Goal: Task Accomplishment & Management: Use online tool/utility

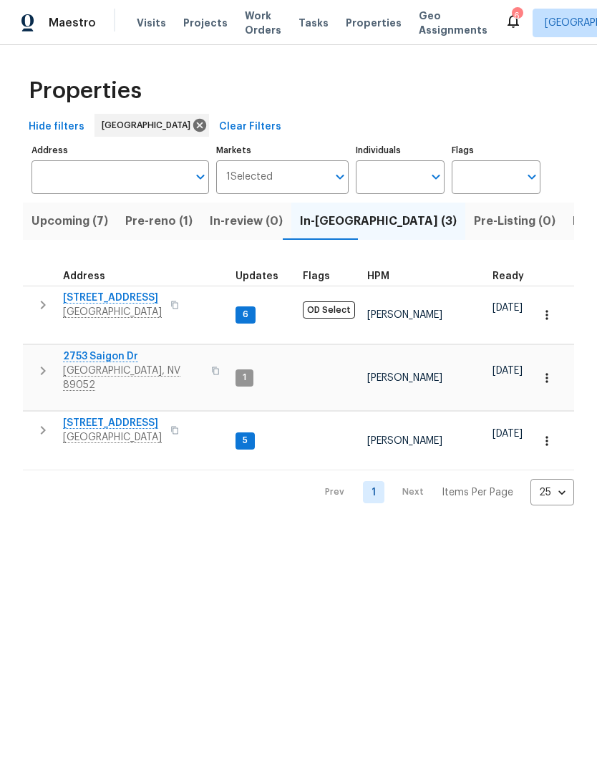
click at [172, 231] on span "Pre-reno (1)" at bounding box center [158, 221] width 67 height 20
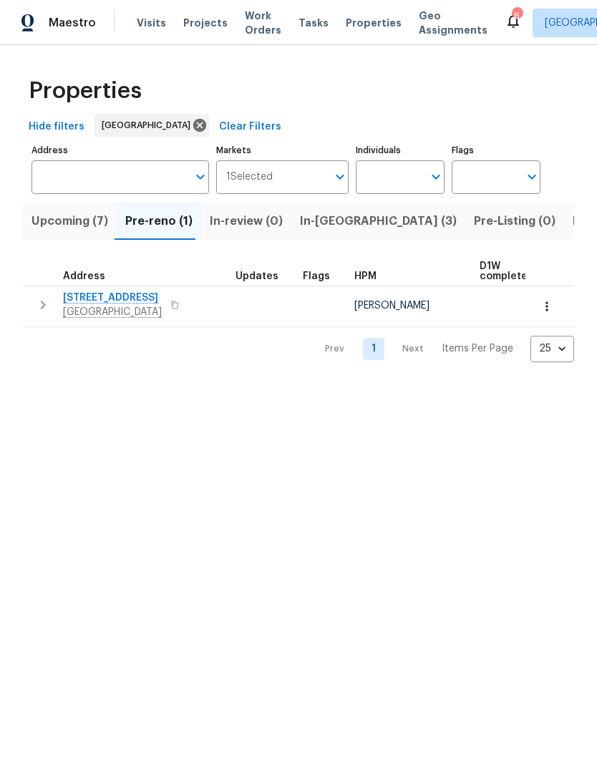
click at [145, 292] on span "[STREET_ADDRESS]" at bounding box center [112, 298] width 99 height 14
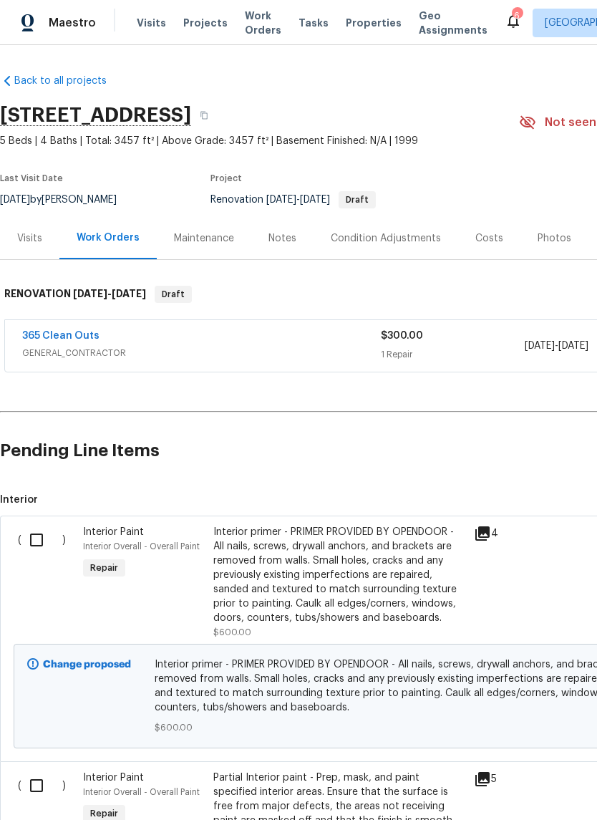
click at [41, 544] on input "checkbox" at bounding box center [41, 540] width 41 height 30
checkbox input "true"
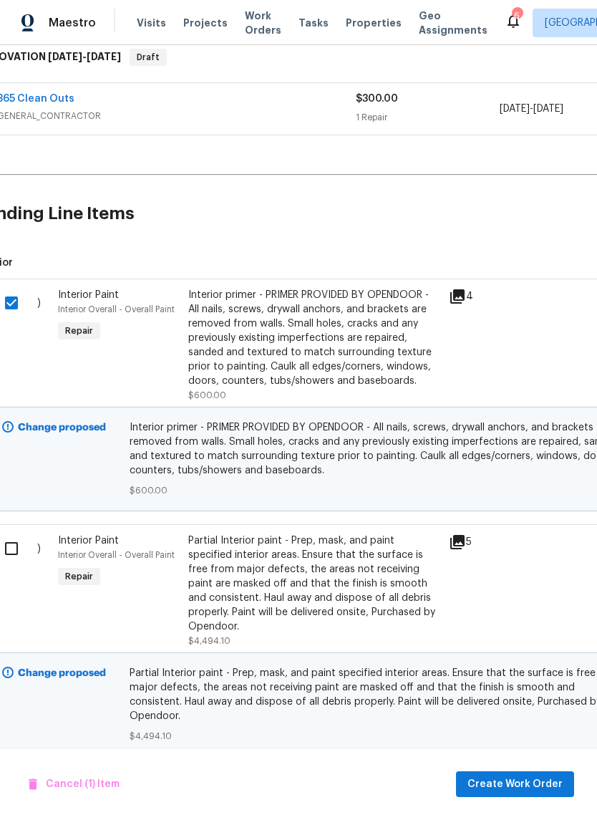
scroll to position [236, 26]
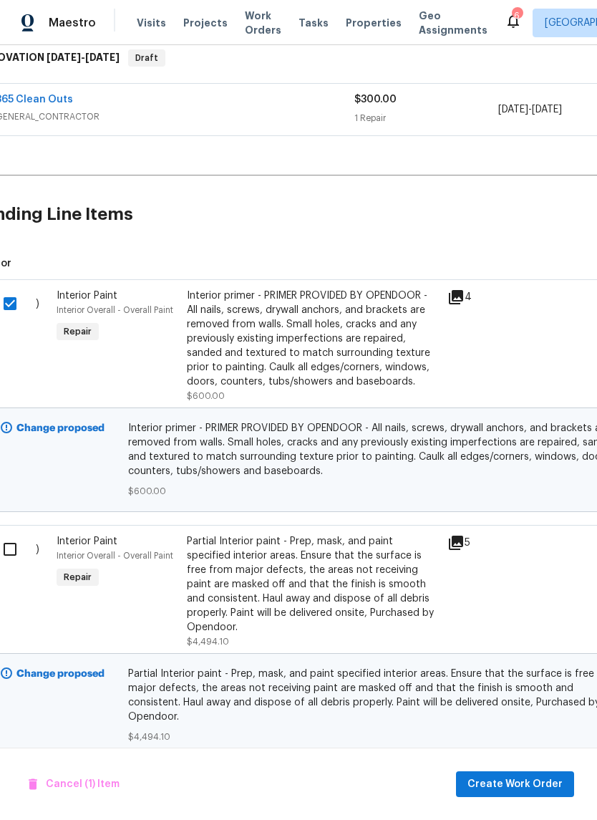
click at [19, 548] on input "checkbox" at bounding box center [15, 549] width 41 height 30
checkbox input "true"
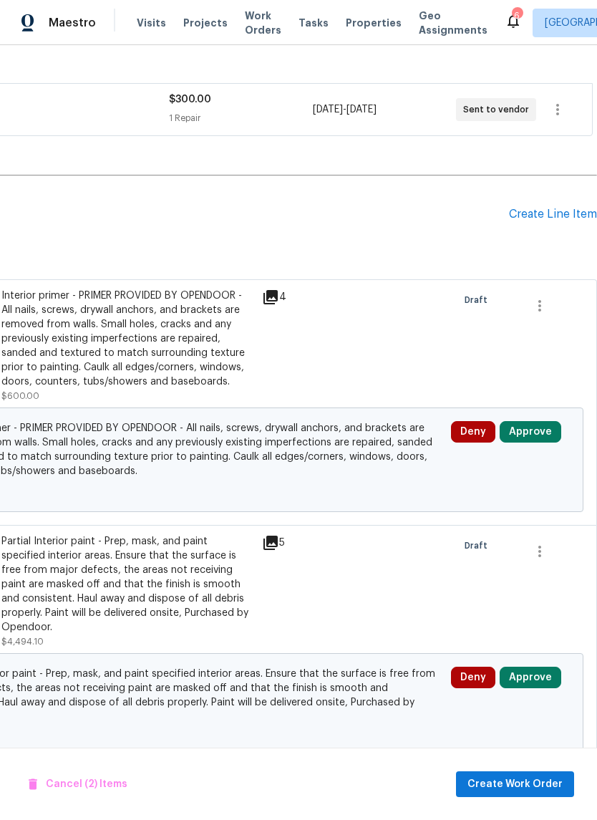
scroll to position [35, 0]
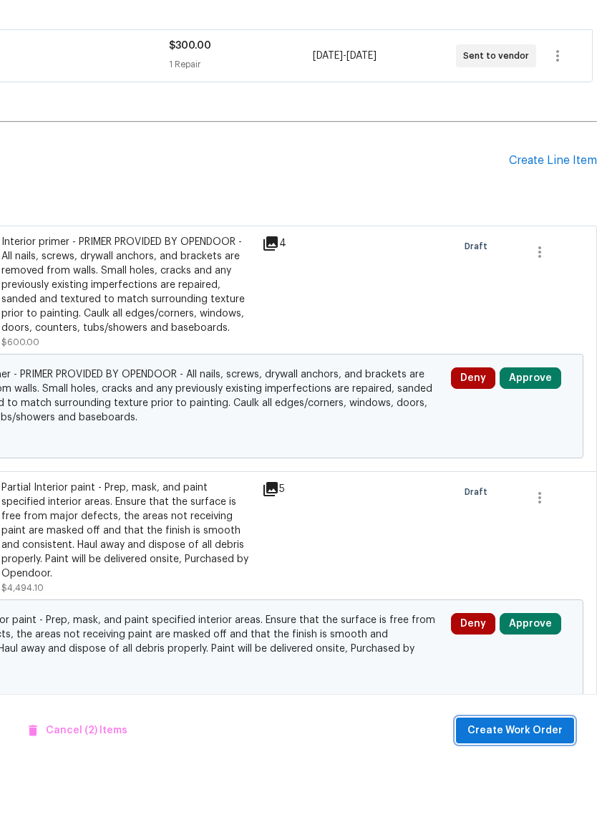
click at [522, 775] on span "Create Work Order" at bounding box center [514, 784] width 95 height 18
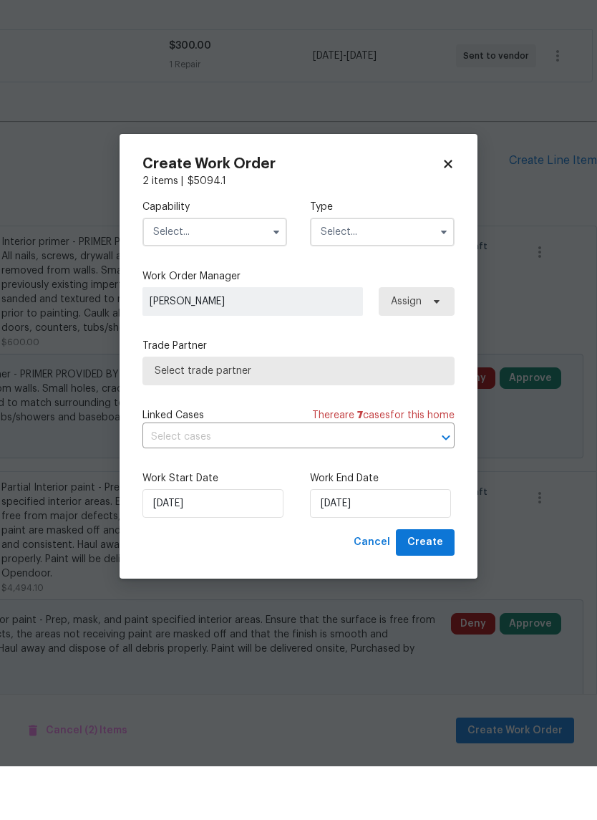
click at [232, 271] on input "text" at bounding box center [214, 285] width 145 height 29
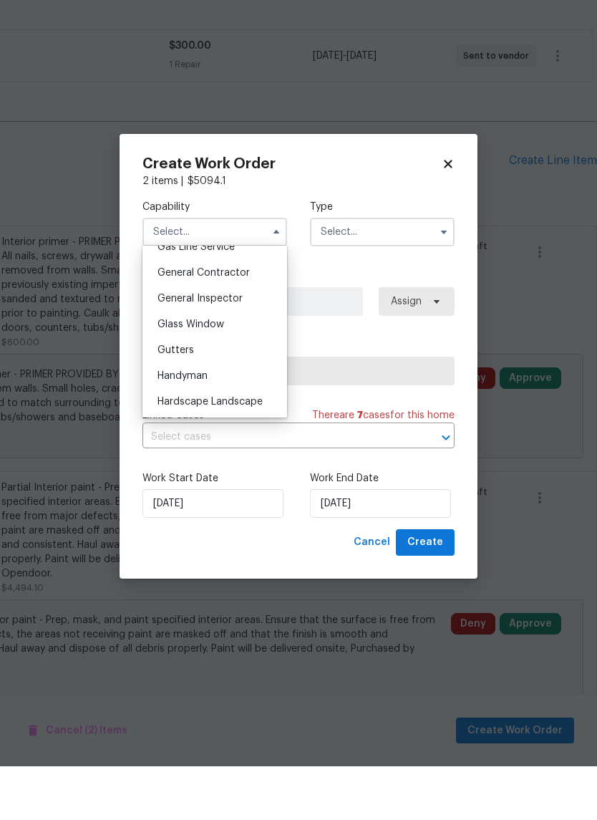
scroll to position [674, 0]
click at [212, 416] on div "Handyman" at bounding box center [214, 429] width 137 height 26
type input "Handyman"
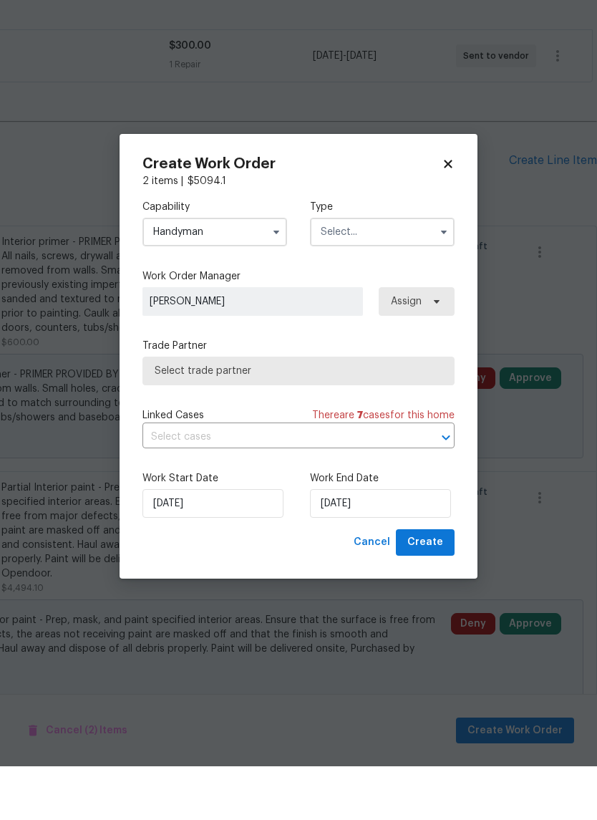
click at [396, 271] on input "text" at bounding box center [382, 285] width 145 height 29
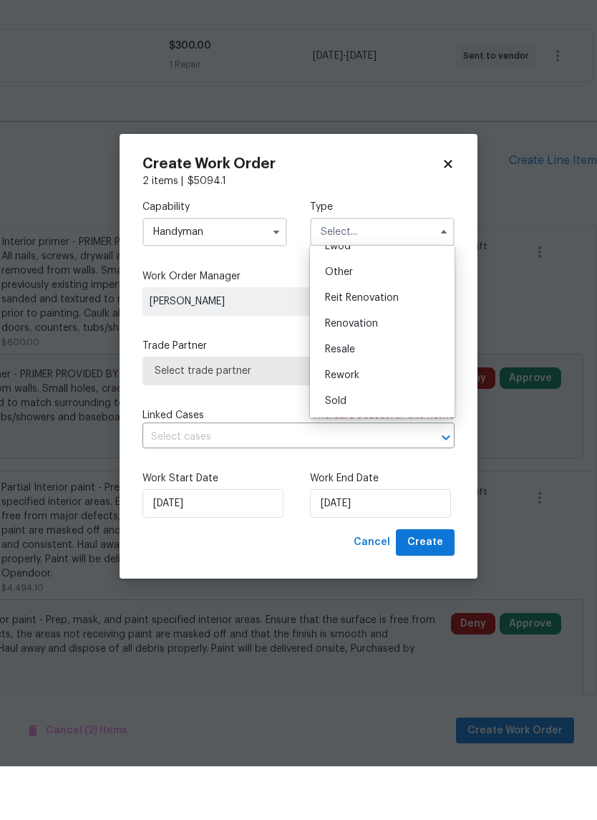
scroll to position [170, 0]
click at [391, 364] on div "Renovation" at bounding box center [382, 377] width 137 height 26
type input "Renovation"
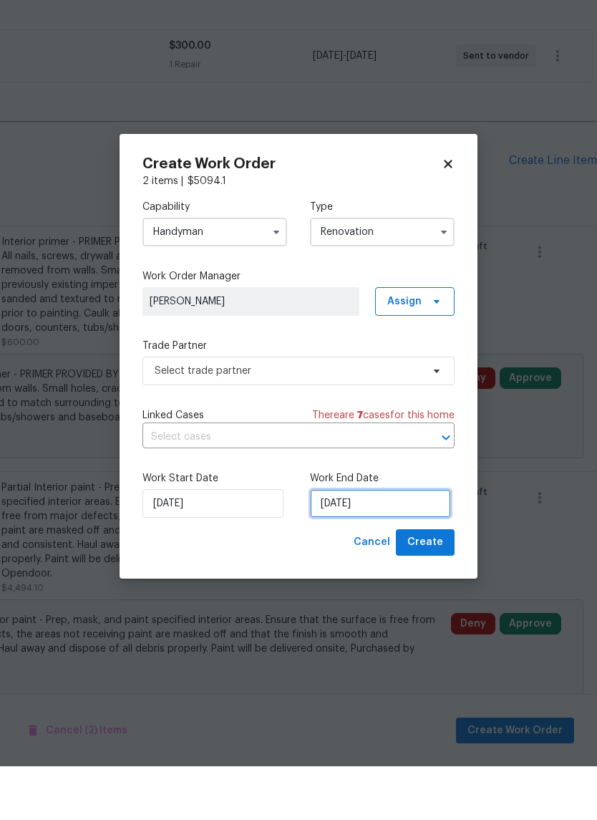
click at [352, 543] on input "9/17/2025" at bounding box center [380, 557] width 141 height 29
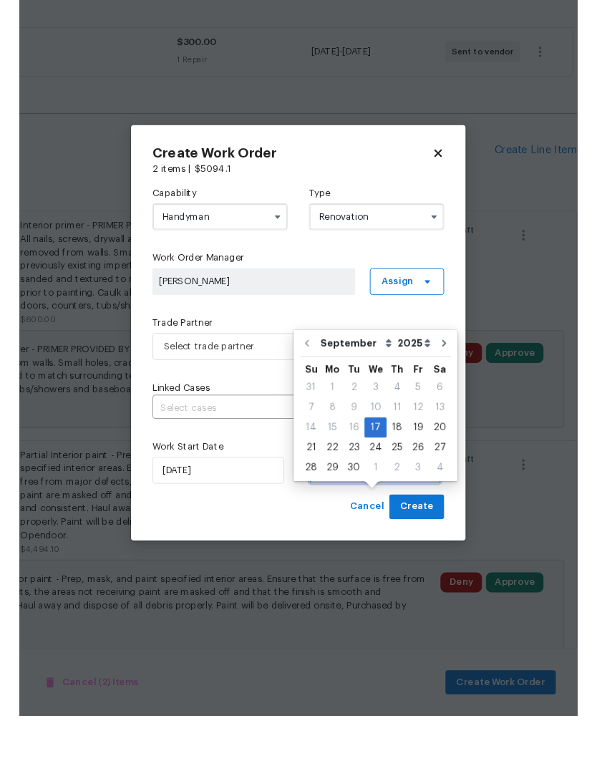
scroll to position [57, 0]
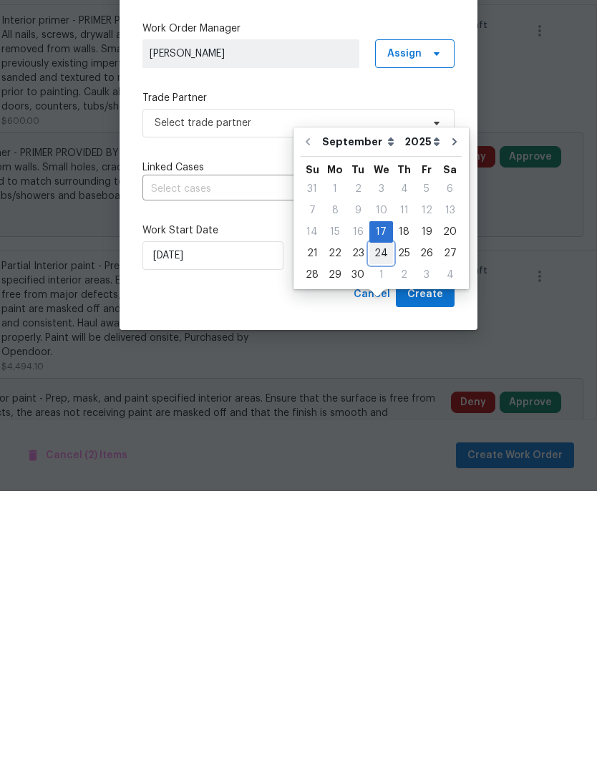
click at [379, 518] on div "24" at bounding box center [381, 528] width 24 height 20
type input "9/24/2025"
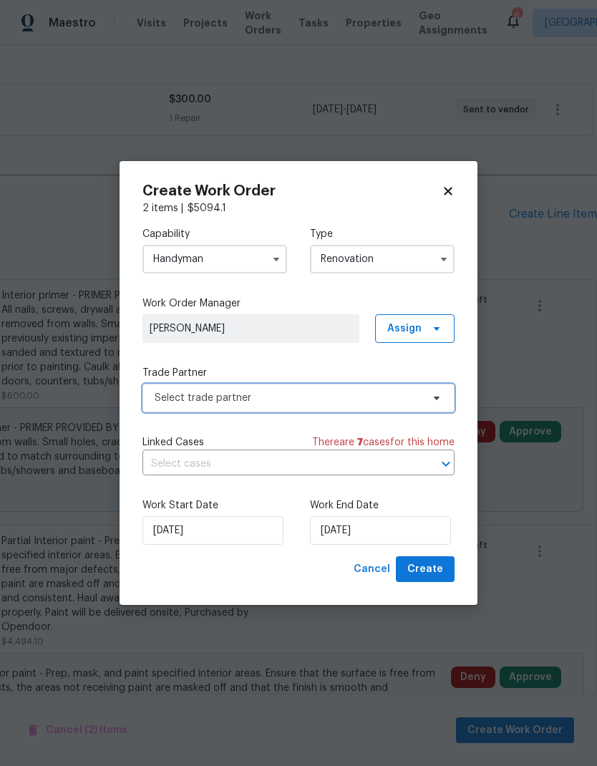
click at [287, 386] on span "Select trade partner" at bounding box center [298, 398] width 312 height 29
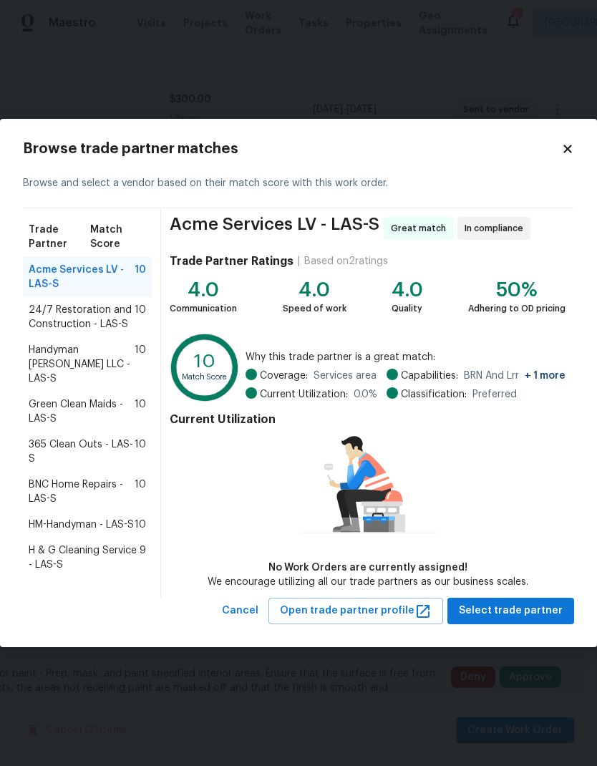
click at [94, 350] on span "Handyman Ruben LLC - LAS-S" at bounding box center [82, 364] width 106 height 43
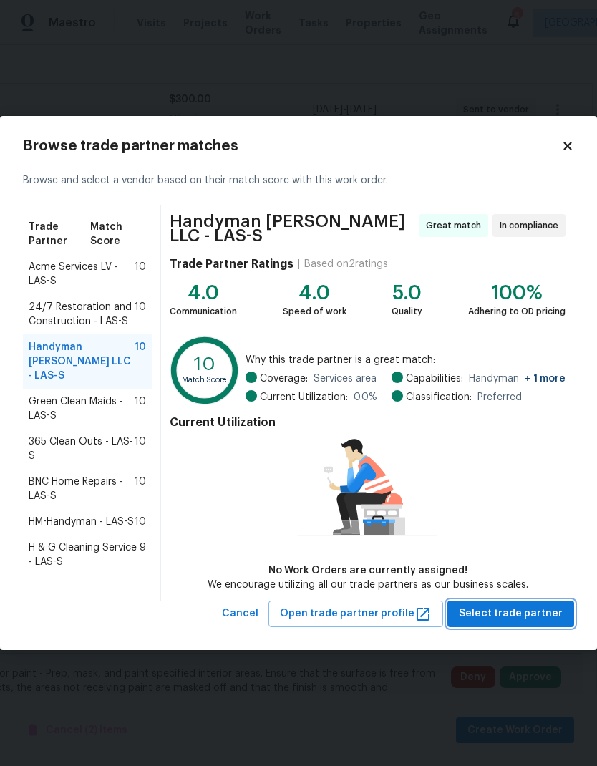
click at [534, 606] on span "Select trade partner" at bounding box center [511, 614] width 104 height 18
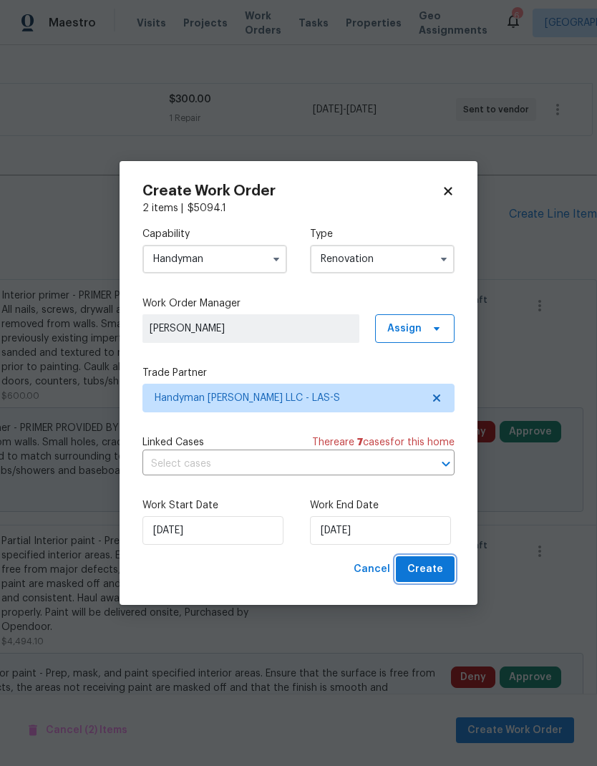
click at [431, 569] on span "Create" at bounding box center [425, 570] width 36 height 18
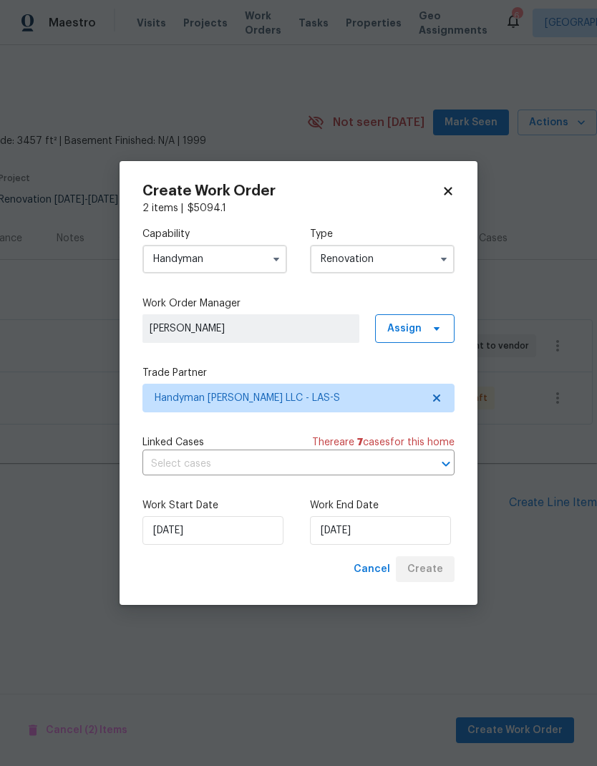
scroll to position [0, 212]
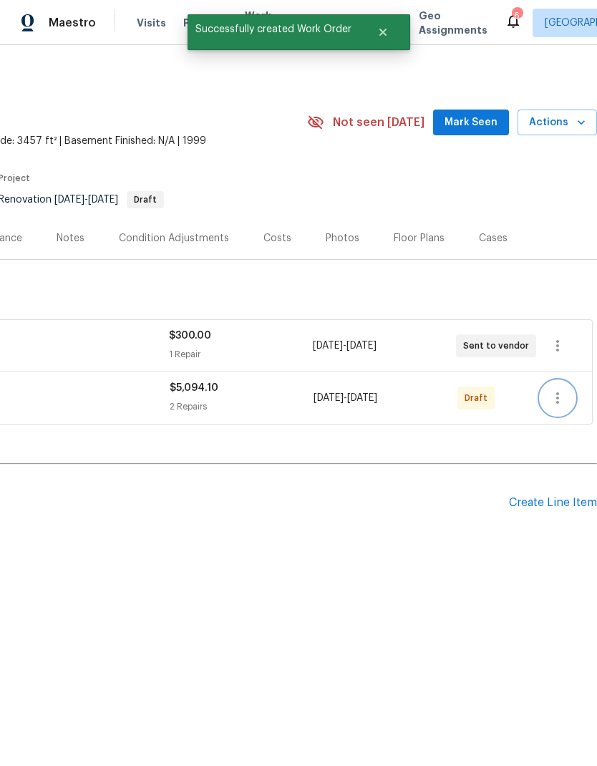
click at [558, 390] on icon "button" at bounding box center [557, 397] width 17 height 17
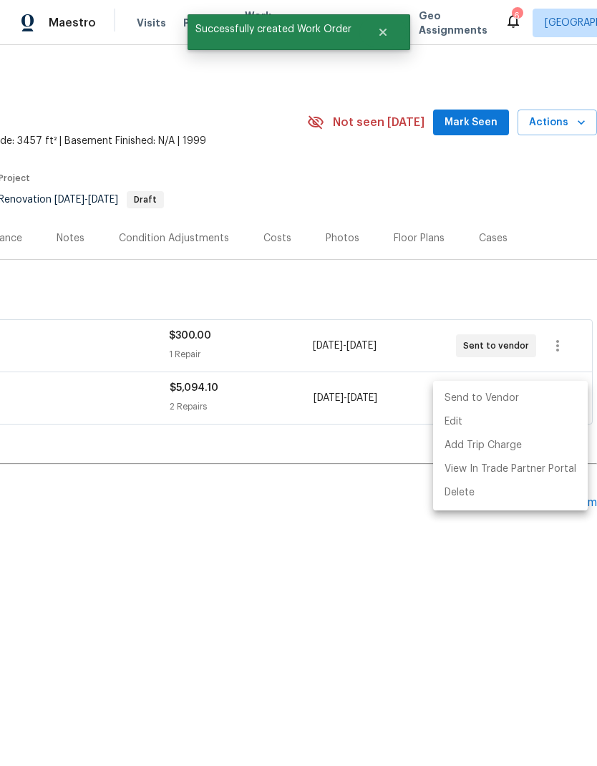
click at [503, 399] on li "Send to Vendor" at bounding box center [510, 399] width 155 height 24
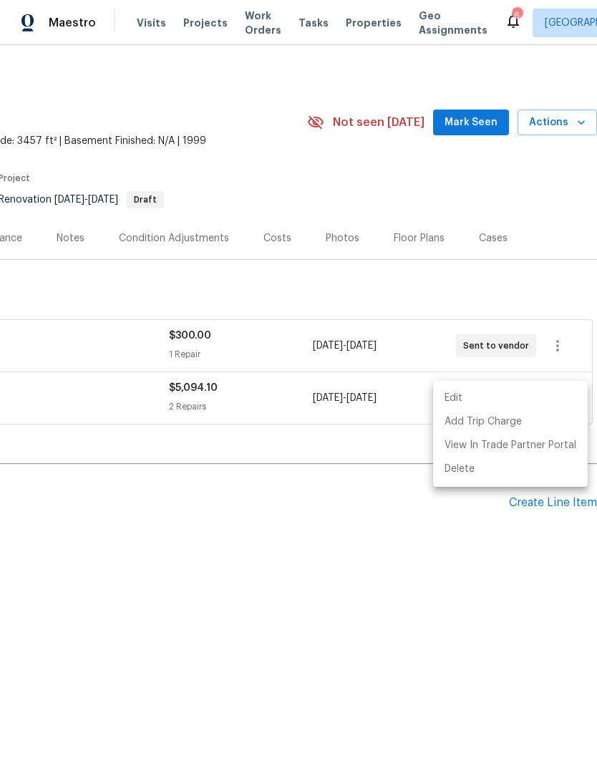
click at [283, 546] on div at bounding box center [298, 383] width 597 height 766
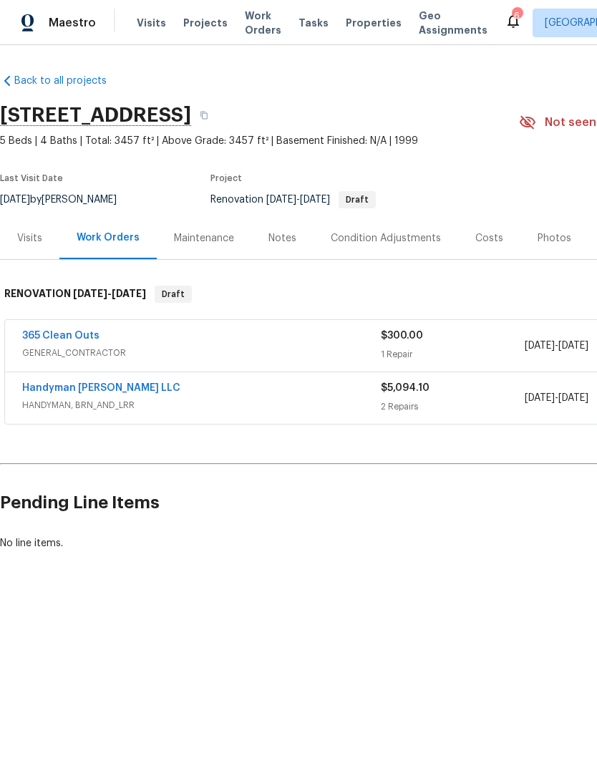
scroll to position [0, 0]
